Goal: Check status: Check status

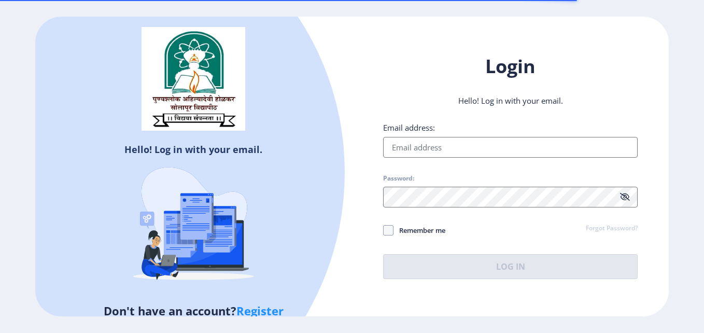
click at [446, 147] on input "Email address:" at bounding box center [510, 147] width 255 height 21
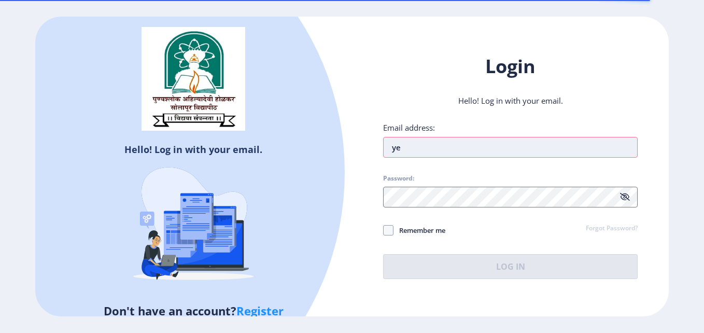
type input "y"
type input "[EMAIL_ADDRESS][PERSON_NAME][DOMAIN_NAME]"
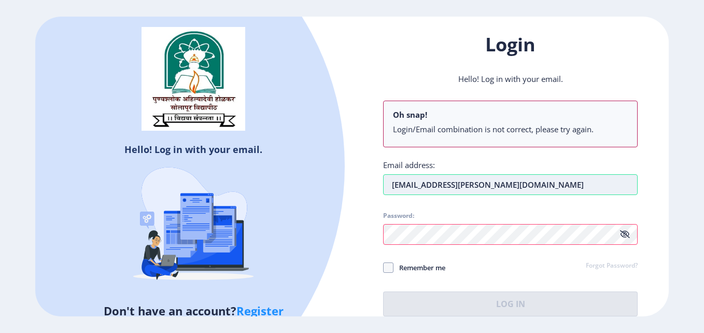
click at [515, 182] on input "[EMAIL_ADDRESS][PERSON_NAME][DOMAIN_NAME]" at bounding box center [510, 184] width 255 height 21
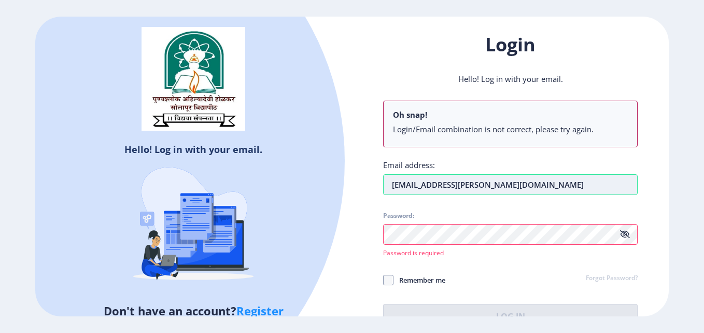
click at [515, 182] on input "[EMAIL_ADDRESS][PERSON_NAME][DOMAIN_NAME]" at bounding box center [510, 184] width 255 height 21
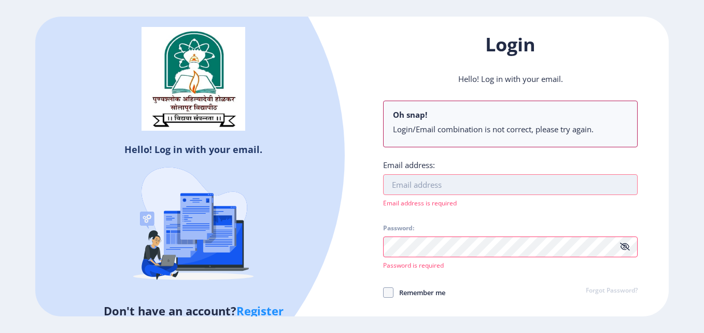
click at [515, 182] on input "Email address:" at bounding box center [510, 184] width 255 height 21
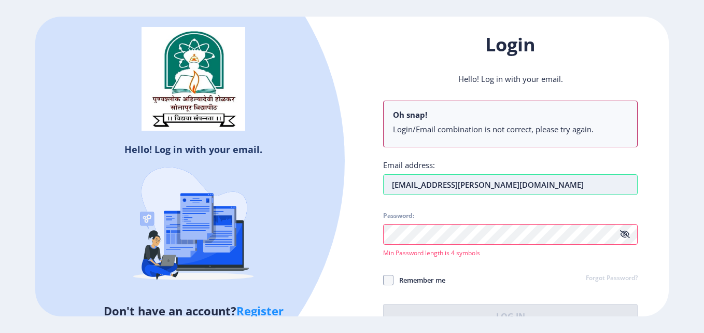
click at [497, 183] on input "[EMAIL_ADDRESS][PERSON_NAME][DOMAIN_NAME]" at bounding box center [510, 184] width 255 height 21
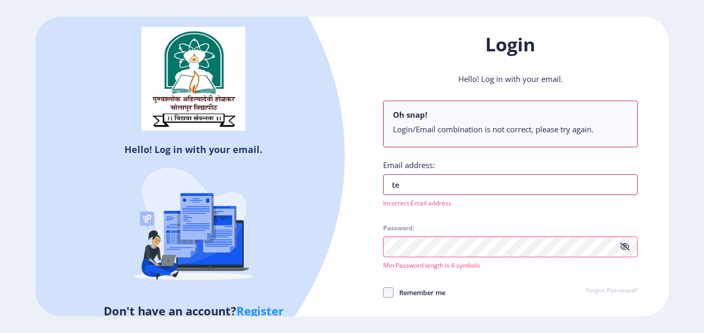
type input "t"
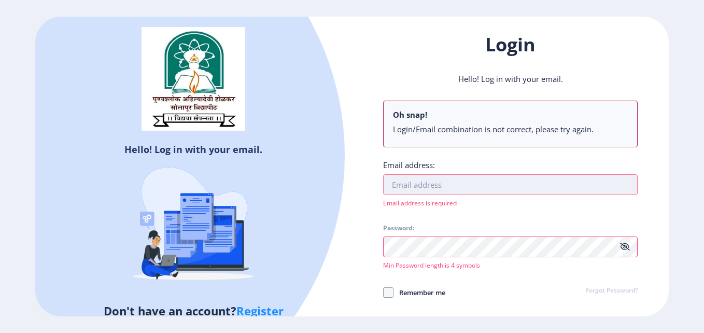
click at [489, 181] on input "Email address:" at bounding box center [510, 184] width 255 height 21
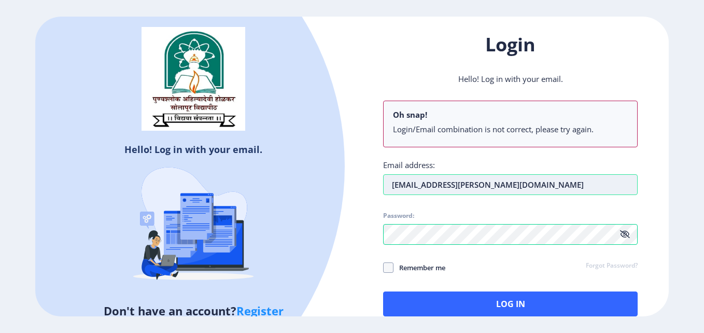
click at [509, 178] on input "[EMAIL_ADDRESS][PERSON_NAME][DOMAIN_NAME]" at bounding box center [510, 184] width 255 height 21
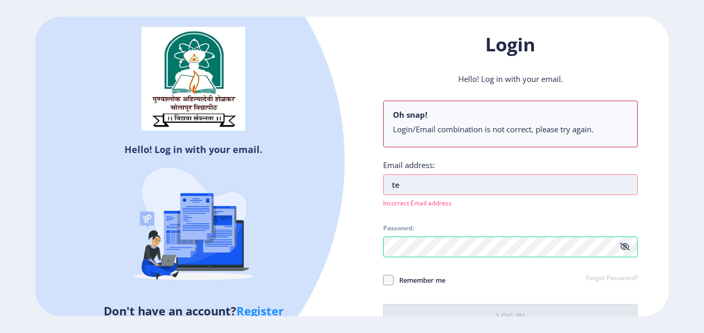
type input "t"
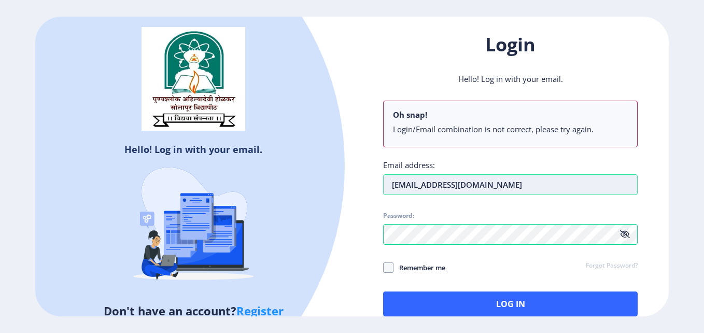
type input "[EMAIL_ADDRESS][DOMAIN_NAME]"
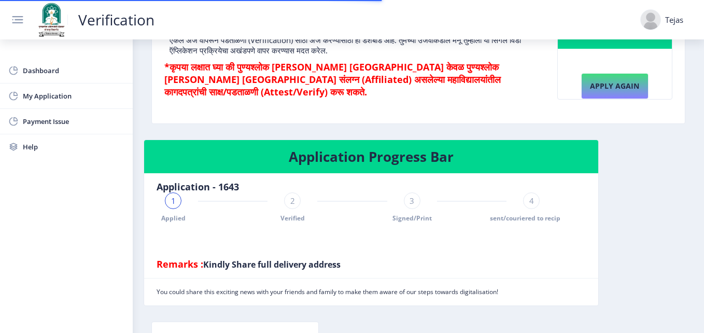
scroll to position [174, 0]
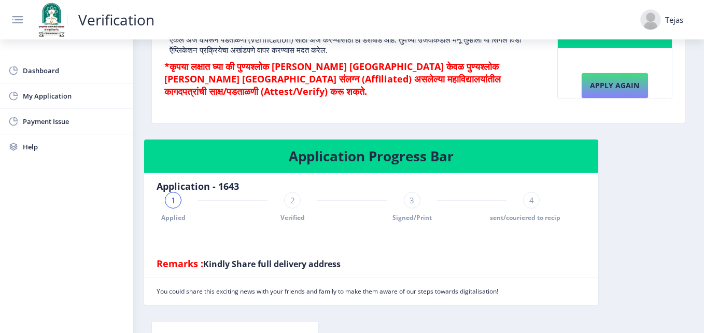
click at [296, 202] on div "2" at bounding box center [292, 200] width 17 height 17
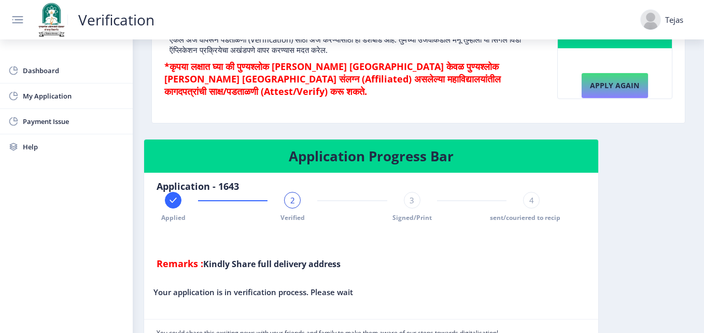
click at [174, 201] on rect at bounding box center [173, 200] width 10 height 10
click at [422, 199] on div "1 Applied Verified 3 Signed/Print 4 sent/couriered to recipient" at bounding box center [352, 207] width 391 height 30
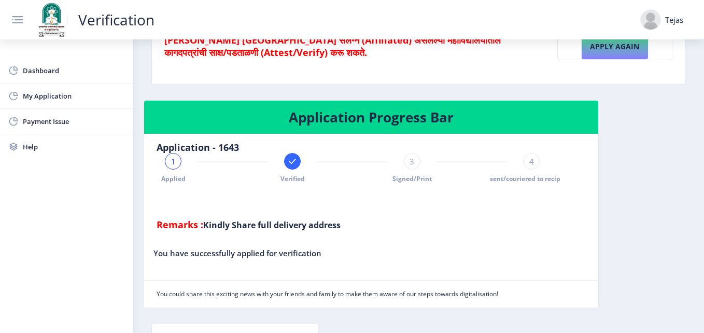
scroll to position [213, 0]
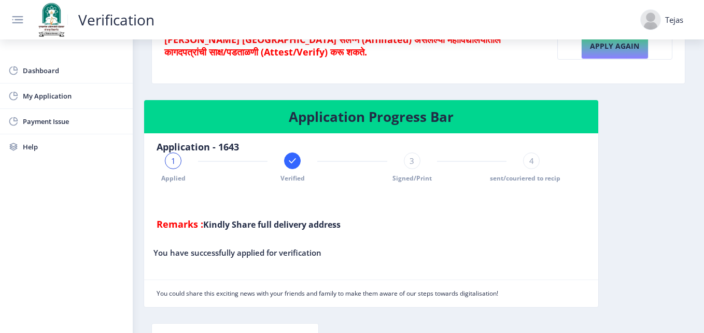
click at [410, 163] on span "3" at bounding box center [412, 161] width 5 height 10
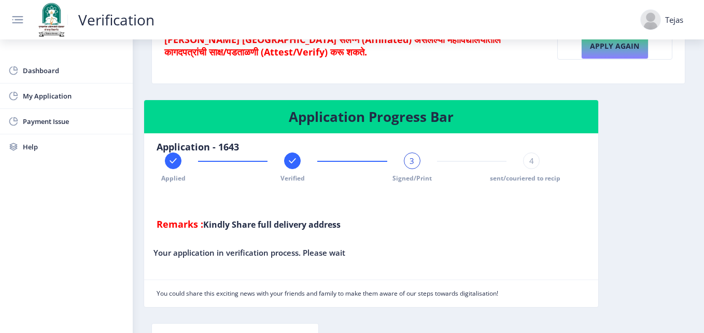
click at [529, 158] on span "4" at bounding box center [531, 161] width 5 height 10
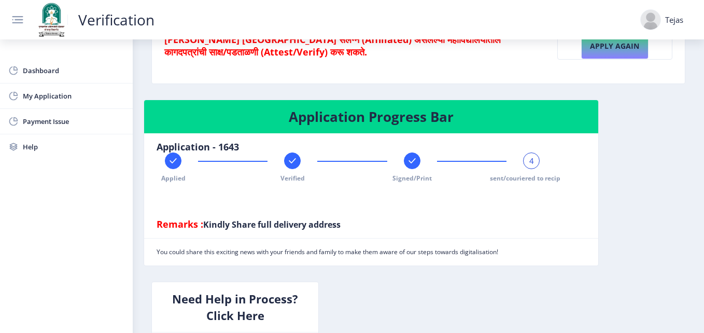
click at [178, 159] on rect at bounding box center [173, 161] width 10 height 10
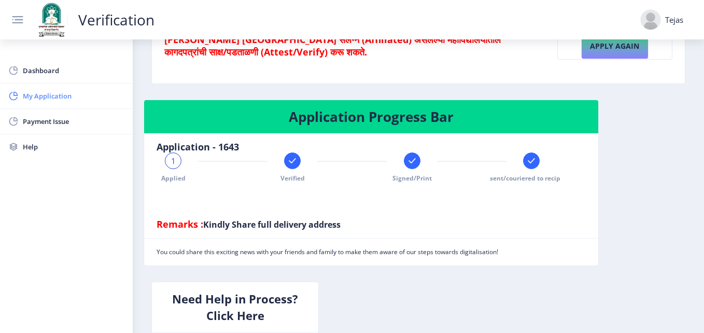
click at [34, 91] on span "My Application" at bounding box center [74, 96] width 102 height 12
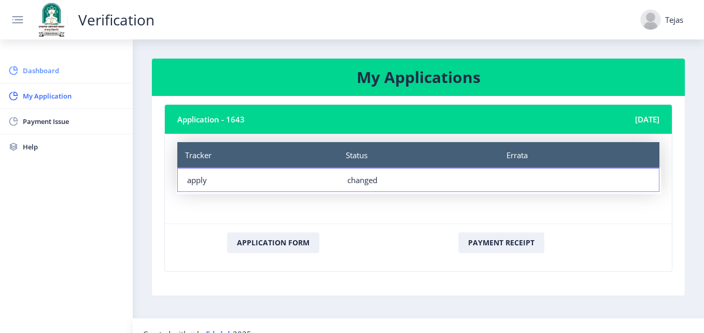
click at [36, 77] on link "Dashboard" at bounding box center [66, 70] width 133 height 25
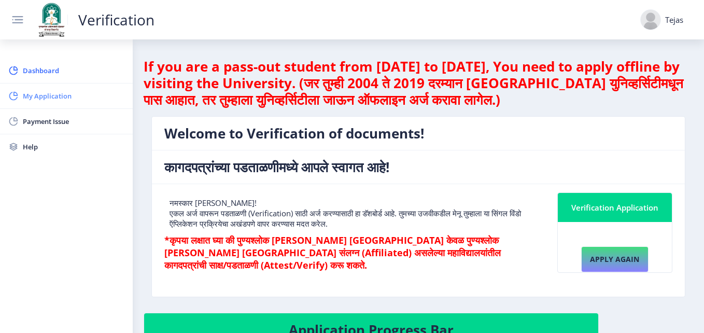
click at [35, 97] on span "My Application" at bounding box center [74, 96] width 102 height 12
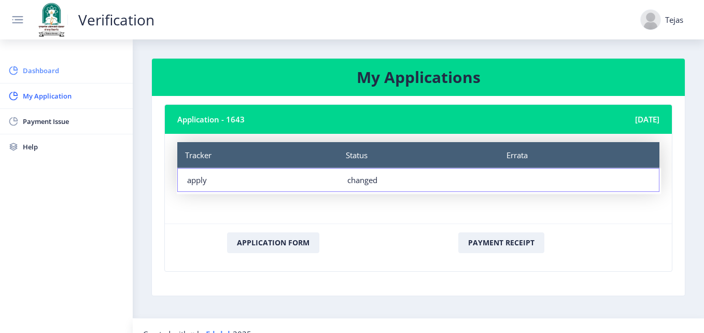
click at [38, 75] on span "Dashboard" at bounding box center [74, 70] width 102 height 12
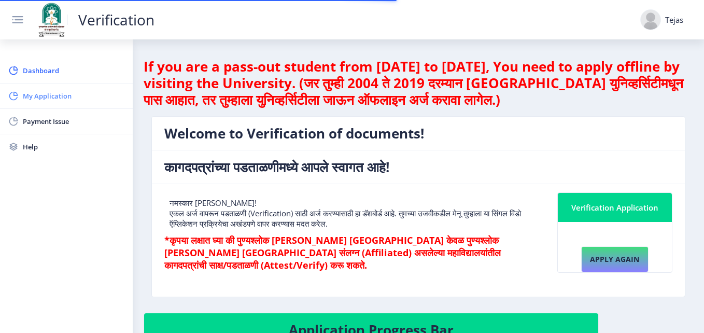
click at [47, 93] on span "My Application" at bounding box center [74, 96] width 102 height 12
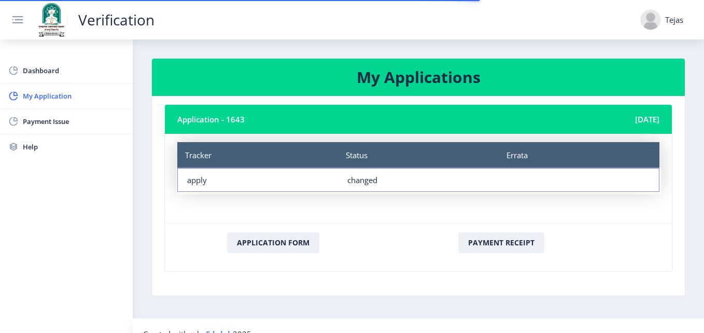
click at [361, 256] on div "Application Form Payment Receipt" at bounding box center [419, 247] width 498 height 31
click at [387, 282] on nb-card-body "Application - 1643 [DATE] Tracker Status Errata Tracker apply Status changed Er…" at bounding box center [418, 196] width 533 height 200
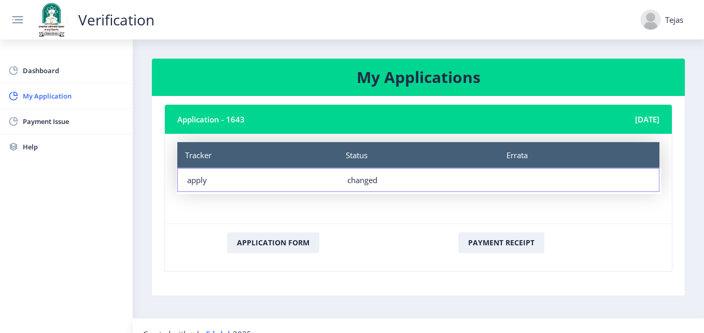
click at [501, 269] on nb-card-footer "Application Form Payment Receipt" at bounding box center [418, 247] width 507 height 48
click at [561, 278] on nb-card-body "Application - 1643 [DATE] Tracker Status Errata Tracker apply Status changed Er…" at bounding box center [418, 196] width 533 height 200
click at [6, 61] on link "Dashboard" at bounding box center [66, 70] width 133 height 25
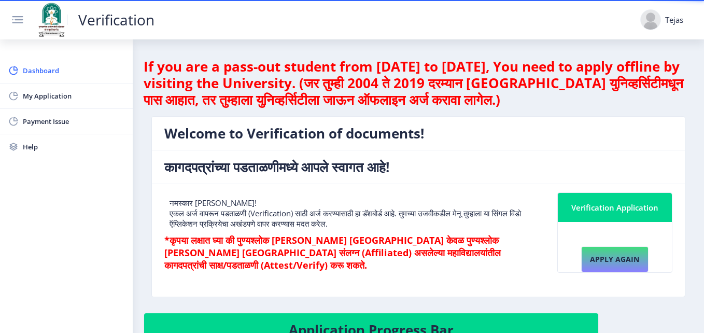
click at [680, 30] on div "Tejas" at bounding box center [661, 19] width 43 height 21
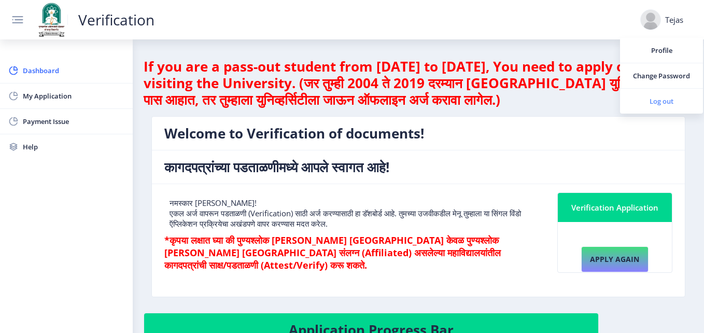
click at [665, 101] on span "Log out" at bounding box center [661, 101] width 66 height 12
